Goal: Use online tool/utility: Utilize a website feature to perform a specific function

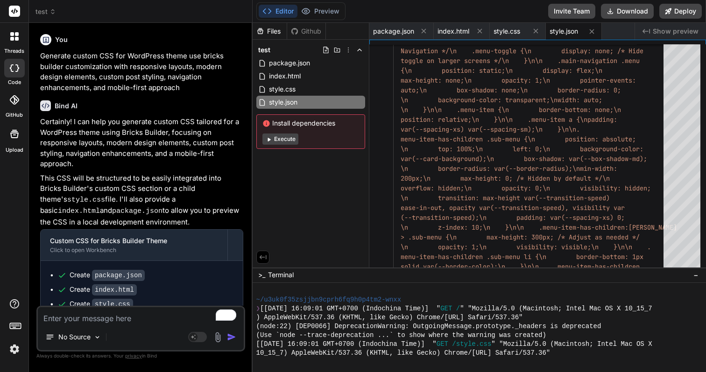
scroll to position [1215, 0]
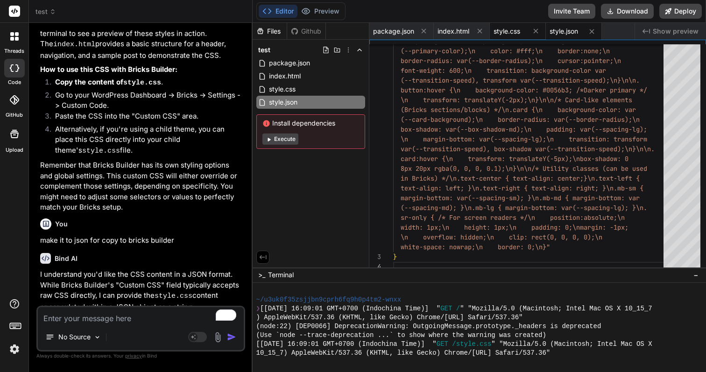
click at [514, 37] on div "style.css" at bounding box center [518, 31] width 56 height 17
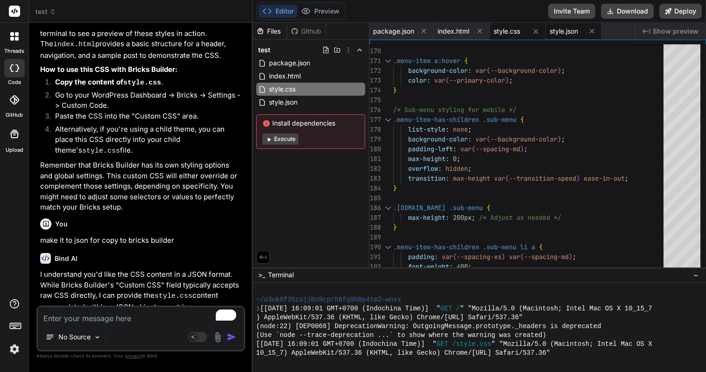
click at [572, 27] on span "style.json" at bounding box center [564, 31] width 28 height 9
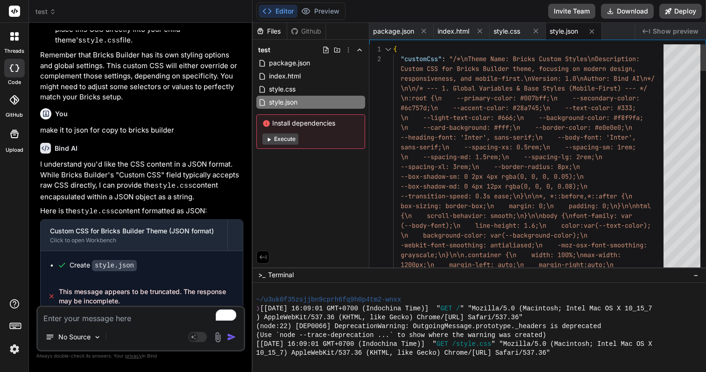
scroll to position [20, 0]
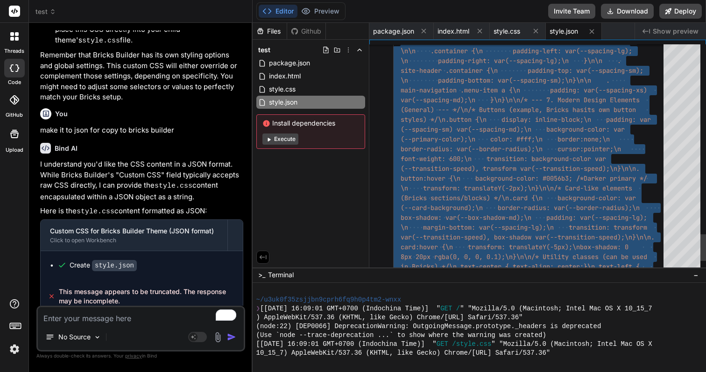
scroll to position [0, 0]
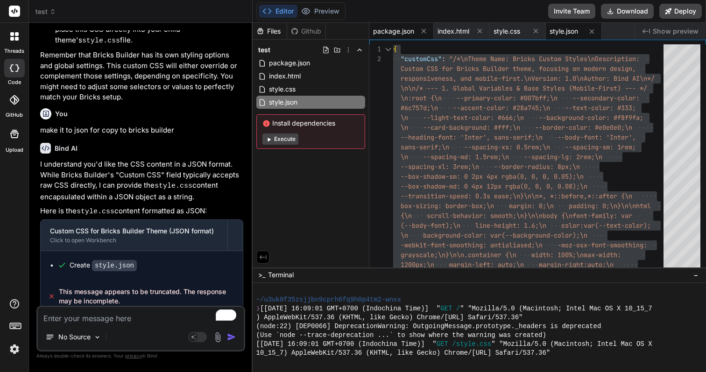
click at [385, 34] on span "package.json" at bounding box center [393, 31] width 41 height 9
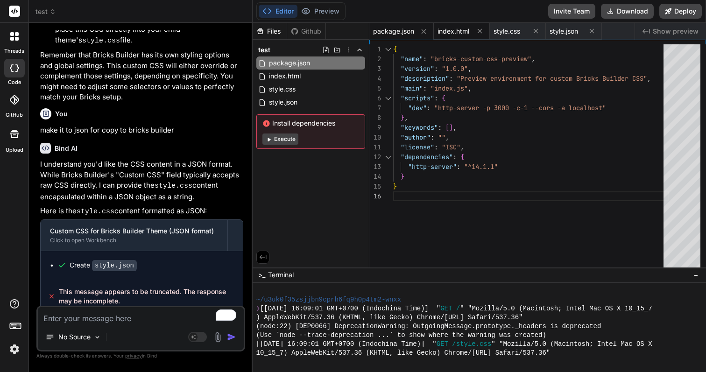
click at [458, 34] on span "index.html" at bounding box center [454, 31] width 32 height 9
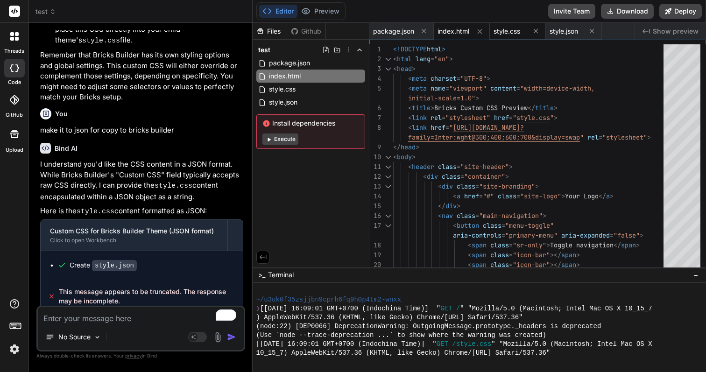
click at [508, 34] on span "style.css" at bounding box center [507, 31] width 27 height 9
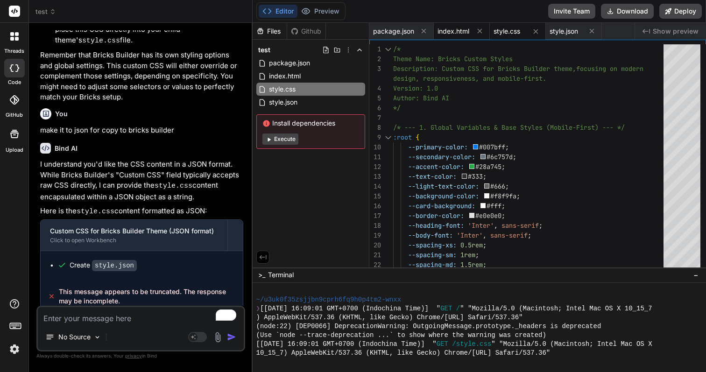
click at [454, 36] on div "index.html" at bounding box center [462, 31] width 56 height 17
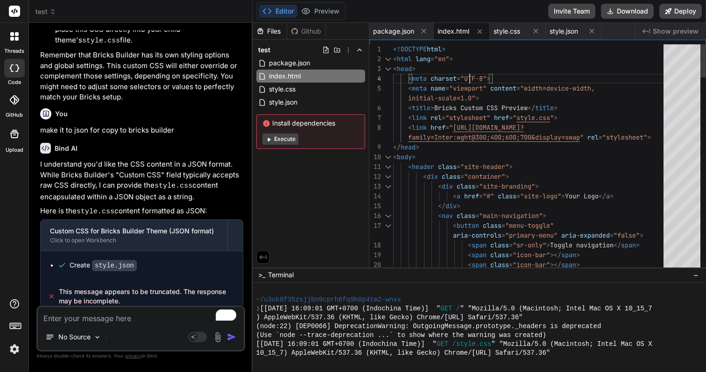
scroll to position [29, 0]
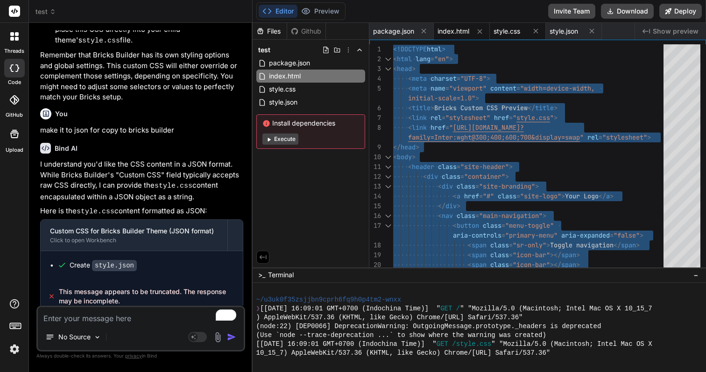
click at [511, 36] on span "style.css" at bounding box center [507, 31] width 27 height 9
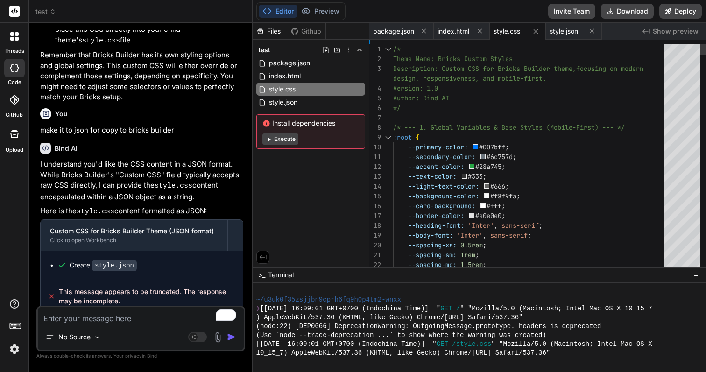
scroll to position [78, 0]
type textarea "/* Theme Name: Bricks Custom Styles Description: Custom CSS for Bricks Builder …"
